Goal: Task Accomplishment & Management: Use online tool/utility

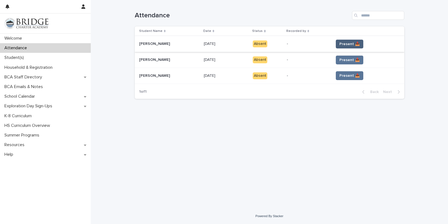
click at [345, 43] on span "Present 📥" at bounding box center [349, 43] width 20 height 5
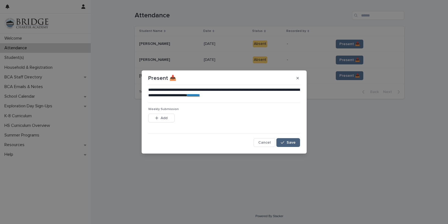
click at [294, 142] on span "Save" at bounding box center [290, 142] width 9 height 4
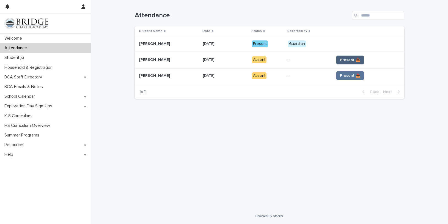
click at [351, 62] on button "Present 📥" at bounding box center [349, 60] width 27 height 9
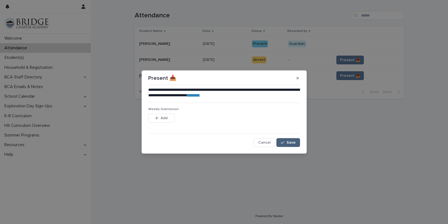
click at [286, 141] on div "button" at bounding box center [283, 142] width 5 height 4
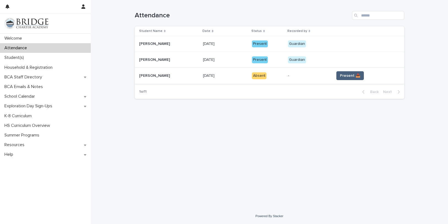
click at [342, 75] on span "Present 📥" at bounding box center [350, 75] width 20 height 5
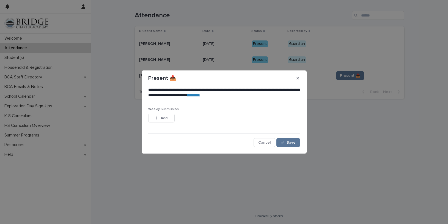
drag, startPoint x: 281, startPoint y: 132, endPoint x: 285, endPoint y: 136, distance: 6.0
click at [282, 135] on div "**********" at bounding box center [224, 116] width 152 height 59
click at [287, 139] on button "Save" at bounding box center [287, 142] width 23 height 9
